Goal: Task Accomplishment & Management: Use online tool/utility

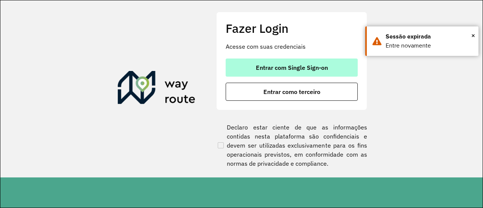
click at [268, 58] on button "Entrar com Single Sign-on" at bounding box center [292, 67] width 132 height 18
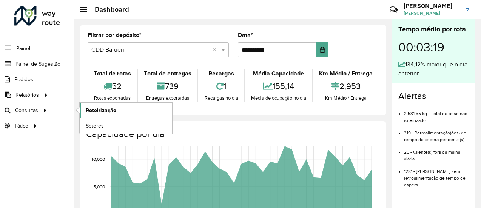
click at [90, 110] on span "Roteirização" at bounding box center [101, 110] width 31 height 8
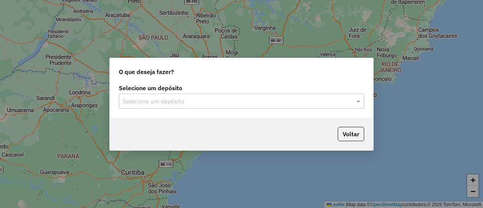
click at [162, 101] on input "text" at bounding box center [234, 101] width 223 height 9
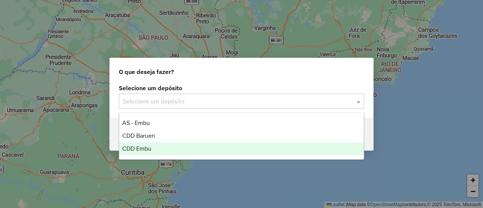
click at [152, 149] on div "CDD Embu" at bounding box center [241, 148] width 244 height 13
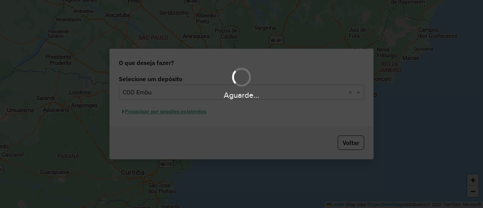
click at [243, 118] on div "Aguarde..." at bounding box center [241, 104] width 483 height 208
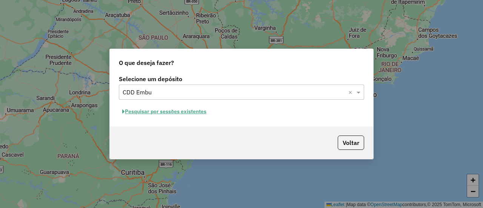
click at [170, 111] on button "Pesquisar por sessões existentes" at bounding box center [164, 112] width 91 height 12
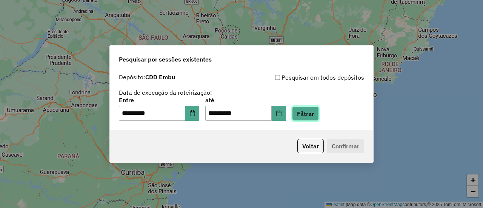
click at [312, 116] on button "Filtrar" at bounding box center [305, 113] width 27 height 14
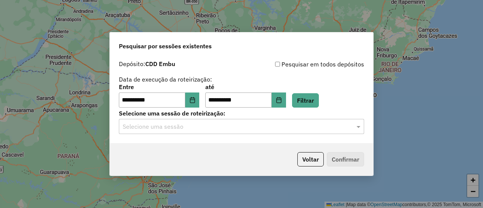
click at [161, 130] on input "text" at bounding box center [234, 126] width 223 height 9
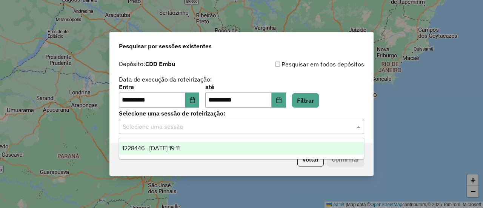
click at [180, 148] on span "1228446 - 12/08/2025 19:11" at bounding box center [150, 148] width 57 height 6
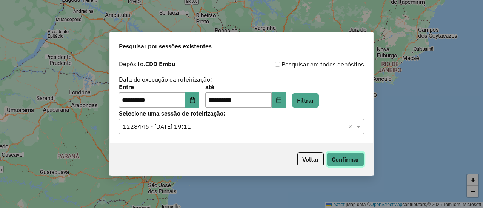
click at [340, 159] on button "Confirmar" at bounding box center [345, 159] width 37 height 14
click at [195, 97] on icon "Choose Date" at bounding box center [192, 100] width 6 height 6
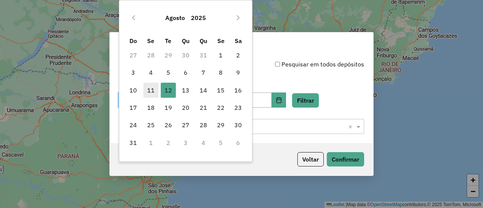
click at [155, 89] on span "11" at bounding box center [150, 90] width 15 height 15
type input "**********"
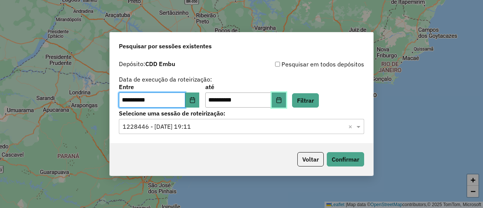
click at [284, 101] on button "Choose Date" at bounding box center [279, 99] width 14 height 15
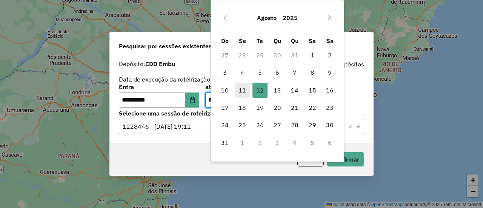
click at [244, 89] on span "11" at bounding box center [242, 90] width 15 height 15
type input "**********"
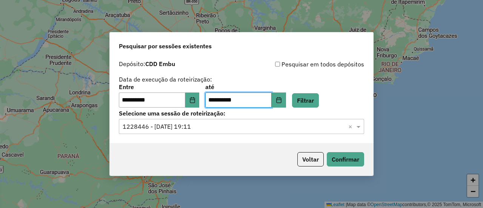
click at [329, 94] on div "**********" at bounding box center [241, 95] width 245 height 23
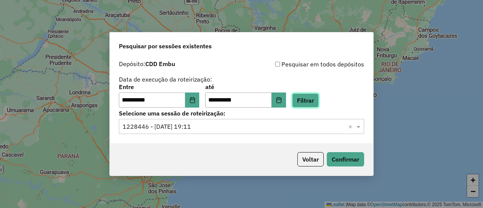
click at [315, 100] on button "Filtrar" at bounding box center [305, 100] width 27 height 14
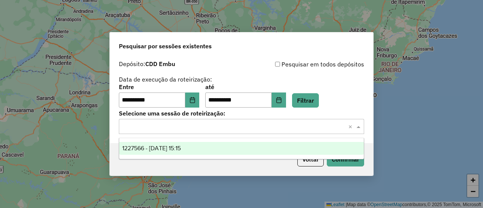
click at [152, 128] on input "text" at bounding box center [234, 126] width 223 height 9
click at [165, 147] on span "1227566 - 11/08/2025 15:15" at bounding box center [151, 148] width 58 height 6
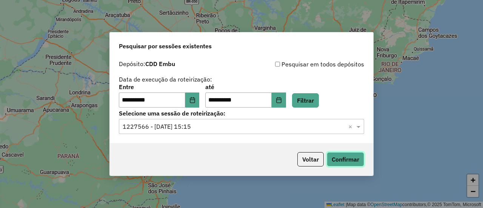
click at [341, 157] on button "Confirmar" at bounding box center [345, 159] width 37 height 14
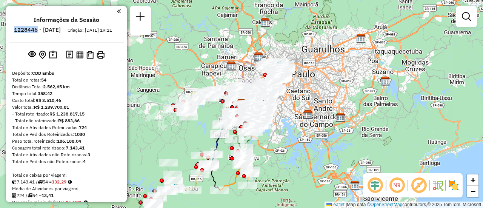
drag, startPoint x: 58, startPoint y: 29, endPoint x: 35, endPoint y: 29, distance: 23.4
click at [35, 29] on li "1228446 - 12/08/2025" at bounding box center [37, 31] width 51 height 10
copy h6 "1228446"
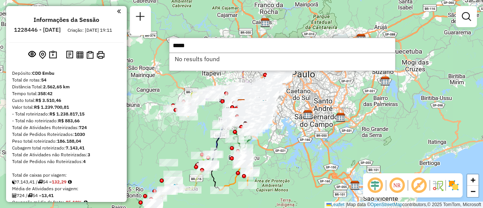
click at [174, 44] on input "*****" at bounding box center [282, 45] width 226 height 15
type input "********"
drag, startPoint x: 193, startPoint y: 46, endPoint x: 165, endPoint y: 43, distance: 28.8
click at [165, 43] on hb-router-mapa "Informações da Sessão 1228446 - 12/08/2025 Criação: 11/08/2025 19:11 Depósito: …" at bounding box center [241, 104] width 483 height 208
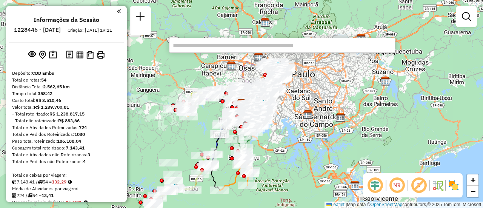
scroll to position [2180, 0]
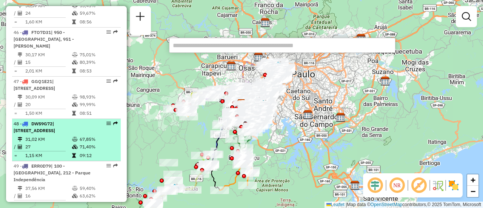
select select "**********"
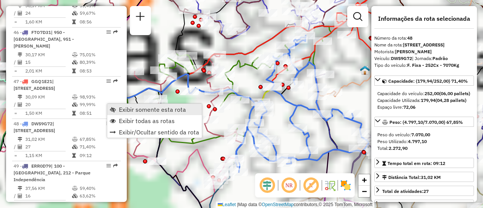
click at [129, 111] on span "Exibir somente esta rota" at bounding box center [152, 109] width 67 height 6
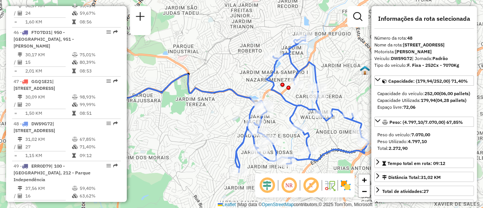
click at [343, 186] on img at bounding box center [346, 185] width 12 height 12
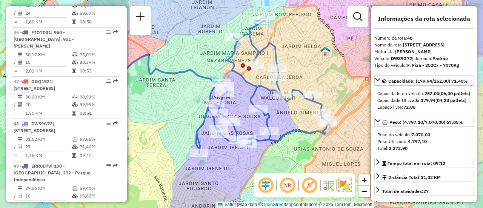
drag, startPoint x: 289, startPoint y: 109, endPoint x: 269, endPoint y: 98, distance: 22.6
click at [269, 98] on div "Janela de atendimento Grade de atendimento Capacidade Transportadoras Veículos …" at bounding box center [241, 104] width 483 height 208
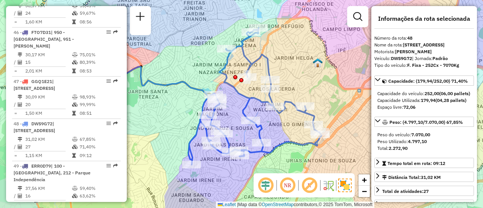
drag, startPoint x: 279, startPoint y: 112, endPoint x: 271, endPoint y: 123, distance: 14.1
click at [271, 123] on div "Janela de atendimento Grade de atendimento Capacidade Transportadoras Veículos …" at bounding box center [241, 104] width 483 height 208
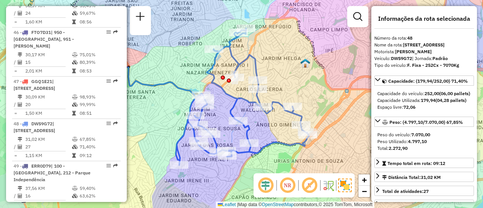
drag, startPoint x: 317, startPoint y: 76, endPoint x: 301, endPoint y: 76, distance: 16.2
click at [301, 76] on div "Janela de atendimento Grade de atendimento Capacidade Transportadoras Veículos …" at bounding box center [241, 104] width 483 height 208
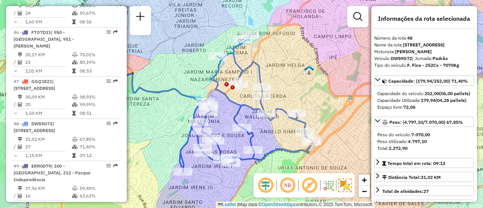
drag, startPoint x: 294, startPoint y: 86, endPoint x: 291, endPoint y: 88, distance: 4.1
click at [291, 88] on div "Janela de atendimento Grade de atendimento Capacidade Transportadoras Veículos …" at bounding box center [241, 104] width 483 height 208
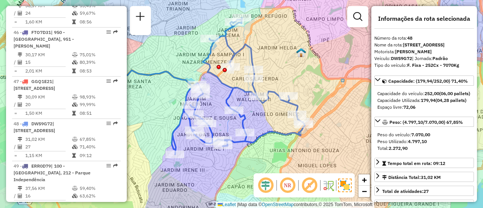
drag, startPoint x: 289, startPoint y: 88, endPoint x: 281, endPoint y: 71, distance: 19.1
click at [281, 71] on div "Janela de atendimento Grade de atendimento Capacidade Transportadoras Veículos …" at bounding box center [241, 104] width 483 height 208
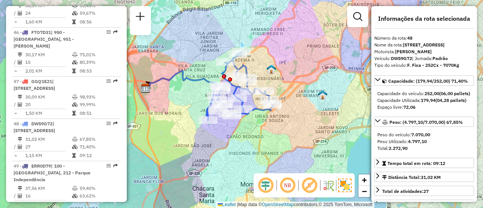
drag, startPoint x: 309, startPoint y: 114, endPoint x: 290, endPoint y: 114, distance: 19.6
click at [290, 114] on div "Janela de atendimento Grade de atendimento Capacidade Transportadoras Veículos …" at bounding box center [241, 104] width 483 height 208
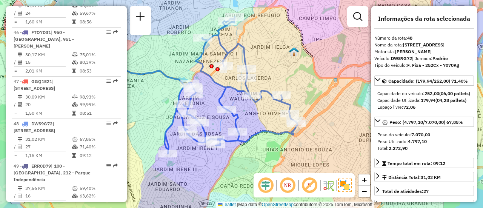
drag, startPoint x: 263, startPoint y: 81, endPoint x: 300, endPoint y: 73, distance: 37.9
click at [300, 73] on div "Janela de atendimento Grade de atendimento Capacidade Transportadoras Veículos …" at bounding box center [241, 104] width 483 height 208
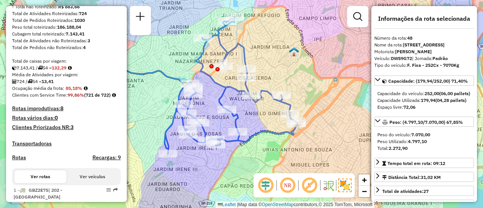
scroll to position [0, 0]
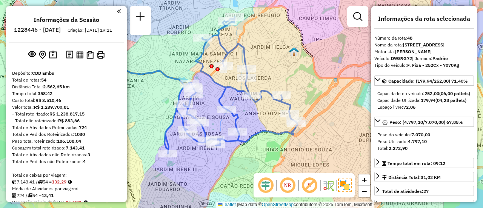
click at [117, 11] on em at bounding box center [119, 11] width 4 height 7
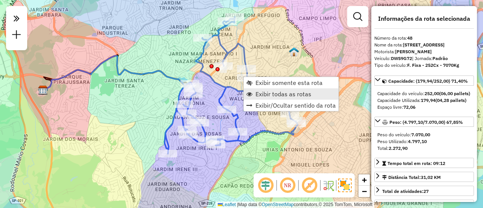
click at [261, 91] on span "Exibir todas as rotas" at bounding box center [283, 94] width 56 height 6
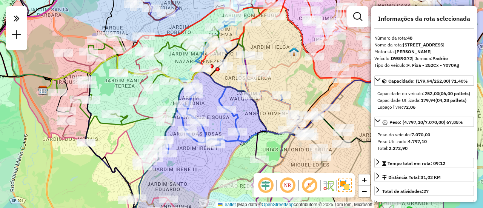
click at [309, 188] on em at bounding box center [309, 185] width 18 height 18
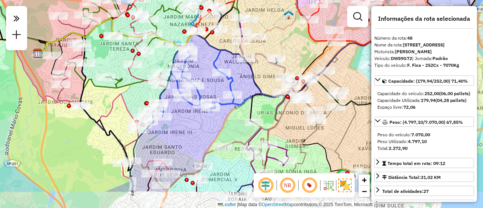
drag, startPoint x: 207, startPoint y: 163, endPoint x: 198, endPoint y: 125, distance: 40.0
click at [198, 125] on div "Janela de atendimento Grade de atendimento Capacidade Transportadoras Veículos …" at bounding box center [241, 104] width 483 height 208
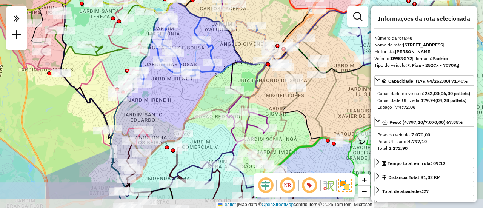
drag, startPoint x: 220, startPoint y: 118, endPoint x: 217, endPoint y: 106, distance: 12.6
click at [208, 98] on div "Janela de atendimento Grade de atendimento Capacidade Transportadoras Veículos …" at bounding box center [241, 104] width 483 height 208
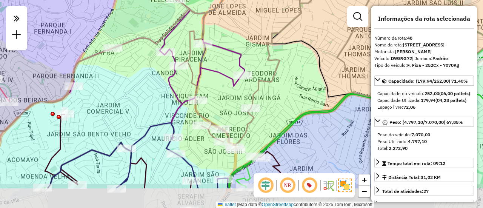
drag, startPoint x: 250, startPoint y: 125, endPoint x: 234, endPoint y: 95, distance: 33.9
click at [234, 95] on div "Janela de atendimento Grade de atendimento Capacidade Transportadoras Veículos …" at bounding box center [241, 104] width 483 height 208
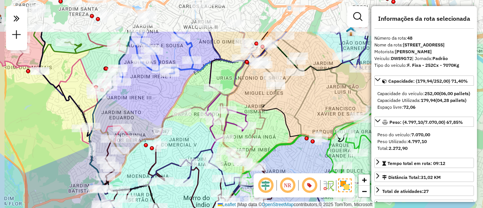
drag, startPoint x: 169, startPoint y: 42, endPoint x: 201, endPoint y: 97, distance: 63.4
click at [201, 97] on div "Janela de atendimento Grade de atendimento Capacidade Transportadoras Veículos …" at bounding box center [241, 104] width 483 height 208
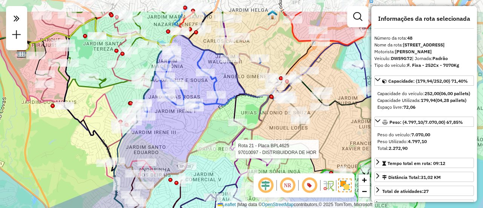
drag, startPoint x: 184, startPoint y: 83, endPoint x: 207, endPoint y: 116, distance: 39.6
click at [207, 116] on div "Rota 21 - Placa BPL4625 97010097 - DISTRIBUIDORA DE HOR Janela de atendimento G…" at bounding box center [241, 104] width 483 height 208
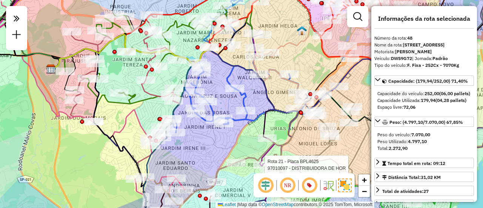
drag, startPoint x: 187, startPoint y: 118, endPoint x: 217, endPoint y: 134, distance: 33.4
click at [217, 134] on div "Rota 21 - Placa BPL4625 97010097 - DISTRIBUIDORA DE HOR Janela de atendimento G…" at bounding box center [241, 104] width 483 height 208
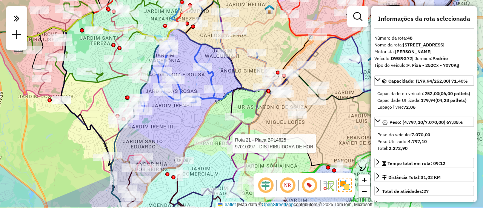
drag, startPoint x: 280, startPoint y: 123, endPoint x: 247, endPoint y: 101, distance: 39.5
click at [247, 101] on div "Rota 21 - Placa BPL4625 97010097 - DISTRIBUIDORA DE HOR Janela de atendimento G…" at bounding box center [241, 104] width 483 height 208
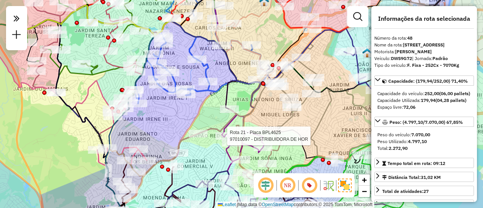
drag, startPoint x: 212, startPoint y: 152, endPoint x: 208, endPoint y: 145, distance: 8.7
click at [208, 145] on div "Rota 21 - Placa BPL4625 97010097 - DISTRIBUIDORA DE HOR Rota 45 - Placa BZB7G83…" at bounding box center [241, 104] width 483 height 208
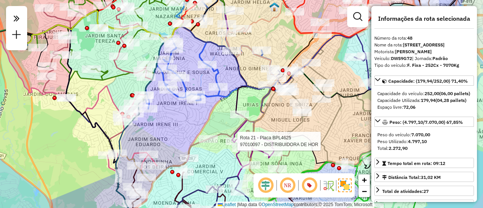
drag, startPoint x: 158, startPoint y: 110, endPoint x: 168, endPoint y: 115, distance: 11.5
click at [168, 115] on div "Rota 21 - Placa BPL4625 97010097 - DISTRIBUIDORA DE HOR Janela de atendimento G…" at bounding box center [241, 104] width 483 height 208
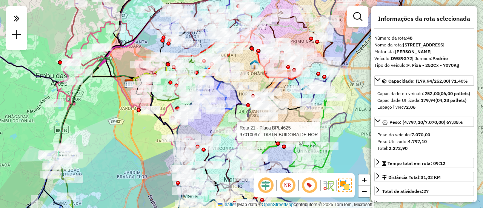
drag, startPoint x: 173, startPoint y: 120, endPoint x: 208, endPoint y: 124, distance: 34.9
click at [208, 124] on div "Rota 21 - Placa BPL4625 97010097 - DISTRIBUIDORA DE HOR Janela de atendimento G…" at bounding box center [241, 104] width 483 height 208
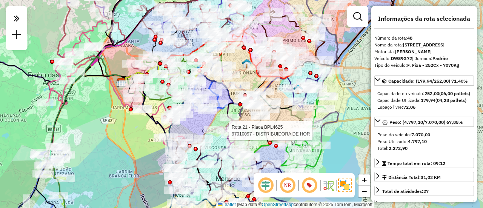
drag, startPoint x: 127, startPoint y: 138, endPoint x: 118, endPoint y: 138, distance: 8.3
click at [118, 138] on div "Rota 21 - Placa BPL4625 97010097 - DISTRIBUIDORA DE HOR Janela de atendimento G…" at bounding box center [241, 104] width 483 height 208
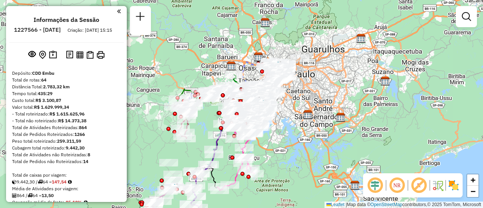
scroll to position [2092, 0]
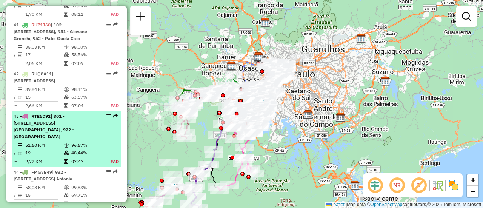
select select "**********"
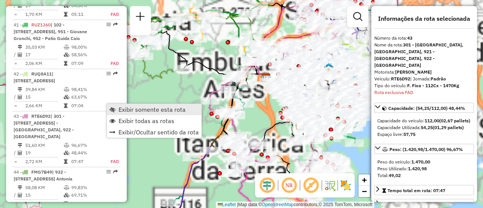
click at [129, 109] on span "Exibir somente esta rota" at bounding box center [151, 109] width 67 height 6
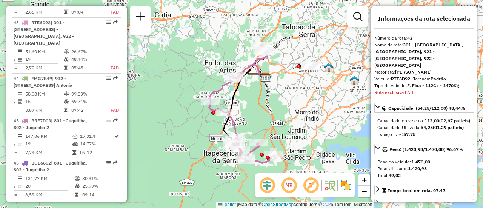
scroll to position [2185, 0]
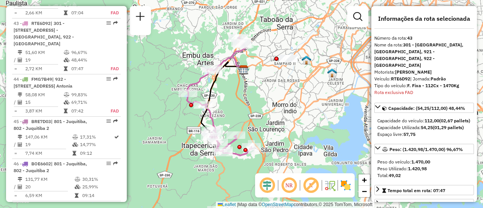
drag, startPoint x: 310, startPoint y: 123, endPoint x: 288, endPoint y: 99, distance: 32.9
click at [287, 116] on div "Janela de atendimento Grade de atendimento Capacidade Transportadoras Veículos …" at bounding box center [241, 104] width 483 height 208
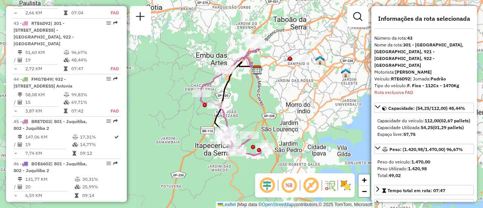
drag, startPoint x: 260, startPoint y: 98, endPoint x: 274, endPoint y: 98, distance: 14.0
click at [274, 98] on div "Janela de atendimento Grade de atendimento Capacidade Transportadoras Veículos …" at bounding box center [241, 104] width 483 height 208
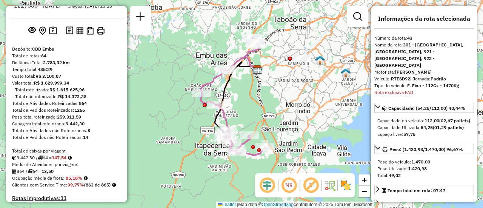
scroll to position [0, 0]
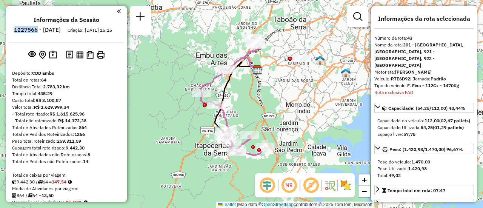
drag, startPoint x: 58, startPoint y: 29, endPoint x: 35, endPoint y: 29, distance: 22.6
click at [35, 29] on h6 "1227566 - [DATE]" at bounding box center [37, 29] width 47 height 7
copy h6 "1227566"
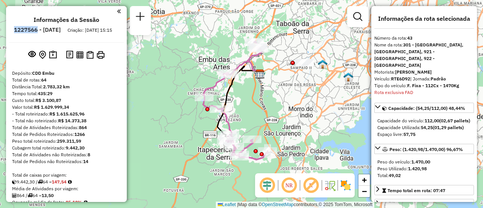
drag, startPoint x: 260, startPoint y: 94, endPoint x: 265, endPoint y: 100, distance: 7.5
click at [265, 100] on div "Janela de atendimento Grade de atendimento Capacidade Transportadoras Veículos …" at bounding box center [241, 104] width 483 height 208
